Goal: Find specific page/section: Find specific page/section

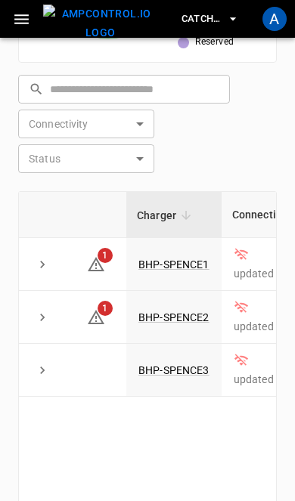
scroll to position [682, 0]
click at [208, 354] on td "BHP-SPENCE3" at bounding box center [173, 370] width 95 height 53
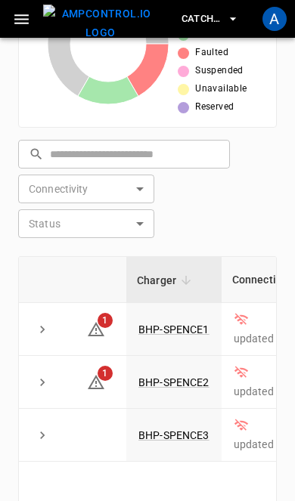
scroll to position [675, 0]
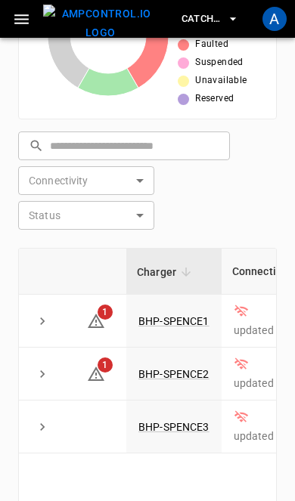
scroll to position [607, 0]
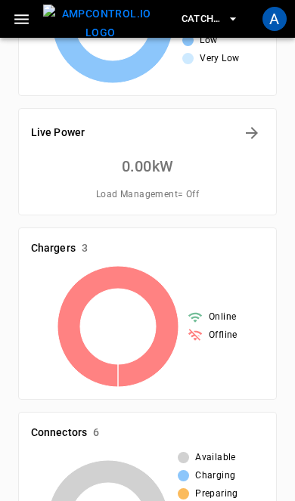
scroll to position [139, 0]
